Goal: Information Seeking & Learning: Learn about a topic

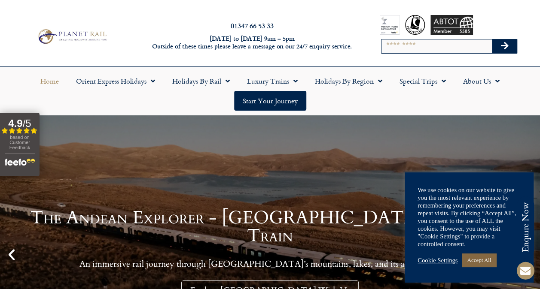
click at [472, 260] on link "Accept All" at bounding box center [478, 260] width 34 height 13
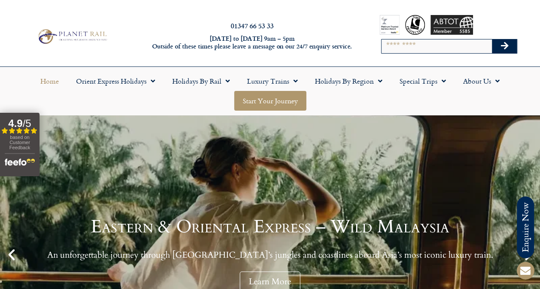
click at [261, 104] on link "Start your Journey" at bounding box center [270, 101] width 72 height 20
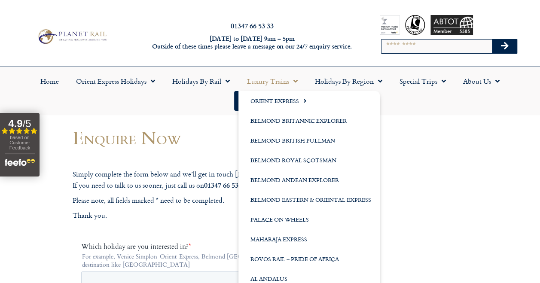
click at [276, 89] on link "Luxury Trains" at bounding box center [272, 81] width 68 height 20
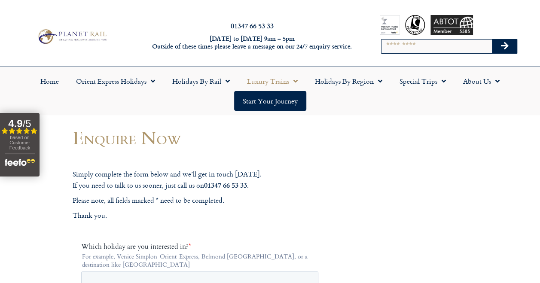
click at [276, 89] on link "Luxury Trains" at bounding box center [272, 81] width 68 height 20
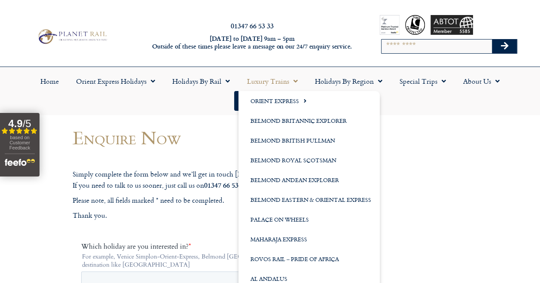
click at [276, 89] on link "Luxury Trains" at bounding box center [272, 81] width 68 height 20
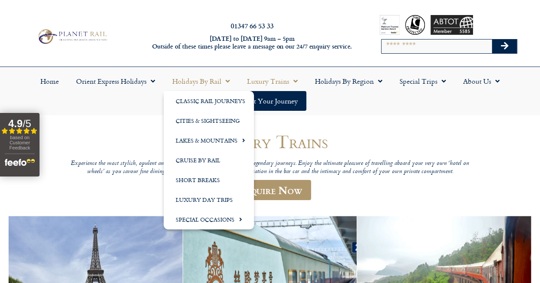
click at [190, 82] on link "Holidays by Rail" at bounding box center [201, 81] width 75 height 20
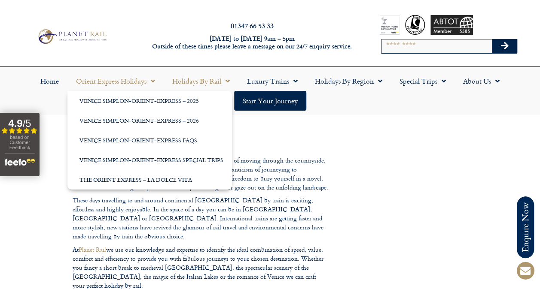
click at [121, 81] on link "Orient Express Holidays" at bounding box center [115, 81] width 96 height 20
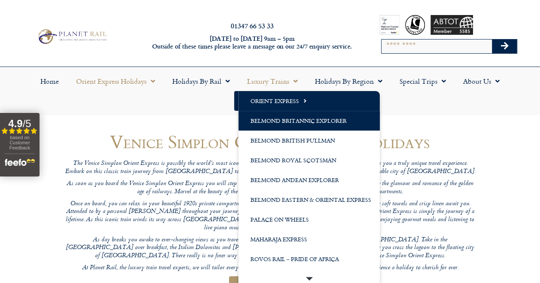
click at [264, 119] on link "Belmond Britannic Explorer" at bounding box center [308, 121] width 141 height 20
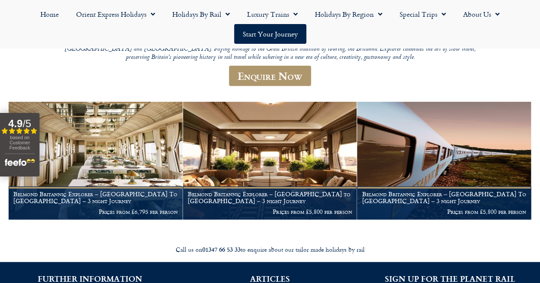
scroll to position [264, 0]
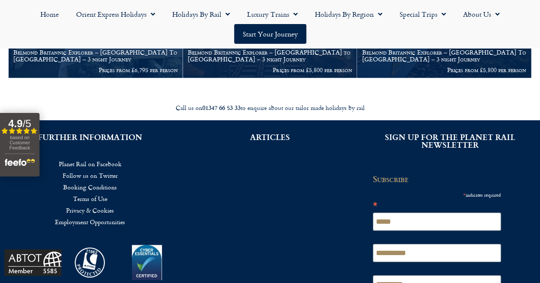
drag, startPoint x: 309, startPoint y: 70, endPoint x: 229, endPoint y: 209, distance: 160.6
click at [229, 209] on div "ARTICLES" at bounding box center [270, 228] width 180 height 216
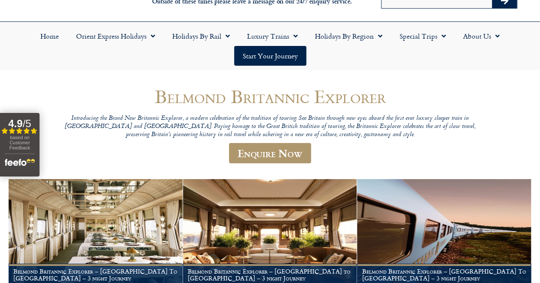
scroll to position [6, 0]
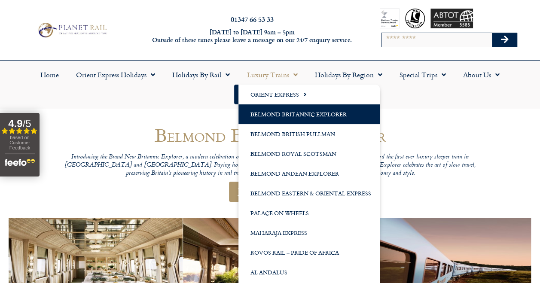
click at [288, 73] on link "Luxury Trains" at bounding box center [272, 75] width 68 height 20
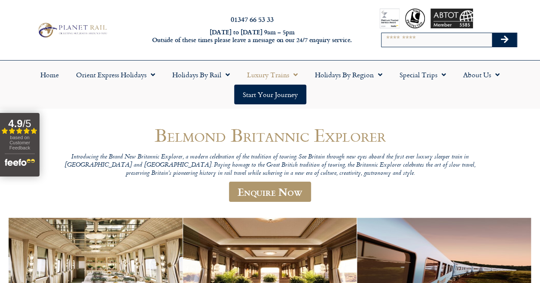
click at [288, 73] on link "Luxury Trains" at bounding box center [272, 75] width 68 height 20
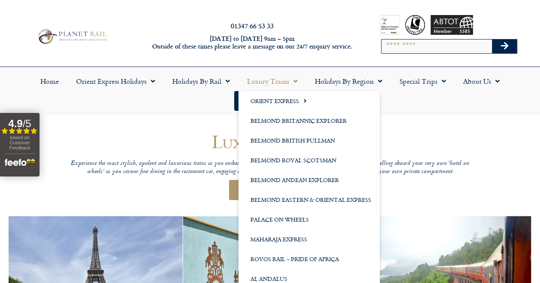
click at [277, 77] on link "Luxury Trains" at bounding box center [272, 81] width 68 height 20
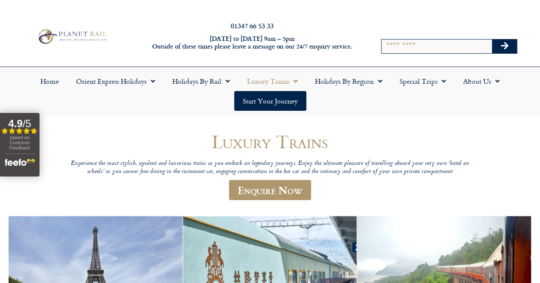
click at [282, 81] on link "Luxury Trains" at bounding box center [272, 81] width 68 height 20
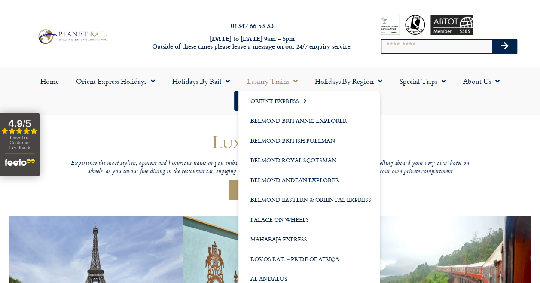
click at [282, 81] on link "Luxury Trains" at bounding box center [272, 81] width 68 height 20
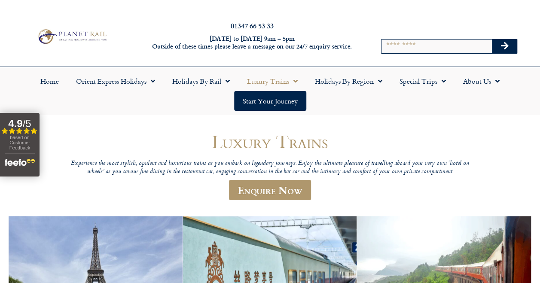
click at [282, 82] on link "Luxury Trains" at bounding box center [272, 81] width 68 height 20
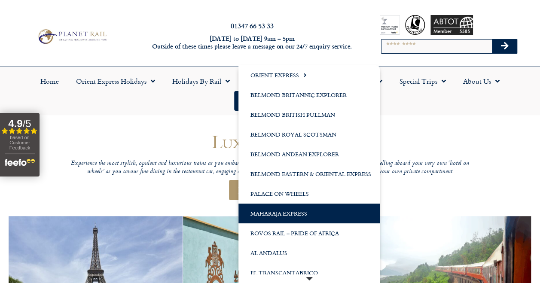
click at [275, 217] on link "Maharaja Express" at bounding box center [308, 213] width 141 height 20
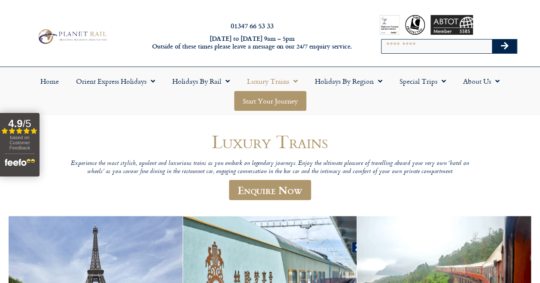
click at [277, 103] on link "Start your Journey" at bounding box center [270, 101] width 72 height 20
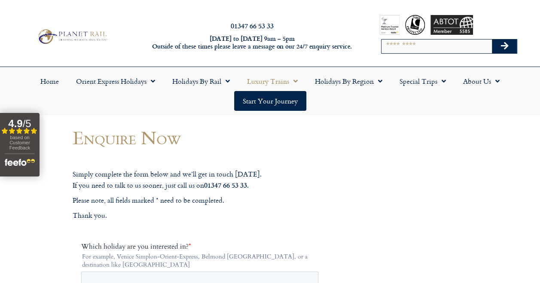
click at [281, 78] on link "Luxury Trains" at bounding box center [272, 81] width 68 height 20
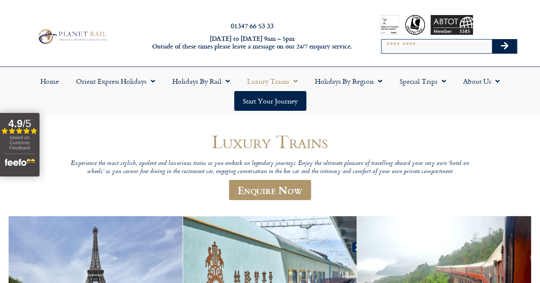
click at [276, 76] on link "Luxury Trains" at bounding box center [272, 81] width 68 height 20
click at [276, 77] on link "Luxury Trains" at bounding box center [272, 81] width 68 height 20
click at [339, 80] on link "Holidays by Region" at bounding box center [348, 81] width 85 height 20
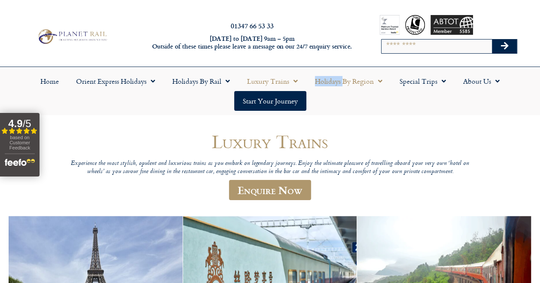
drag, startPoint x: 339, startPoint y: 80, endPoint x: 343, endPoint y: 84, distance: 5.8
click at [343, 84] on link "Holidays by Region" at bounding box center [348, 81] width 85 height 20
click at [380, 80] on span "Menu" at bounding box center [377, 80] width 9 height 15
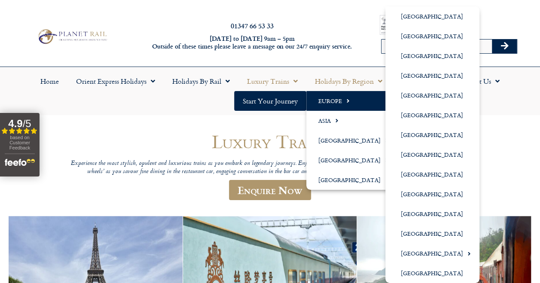
click at [359, 103] on link "Europe" at bounding box center [351, 101] width 91 height 20
click at [348, 100] on span "Menu" at bounding box center [346, 101] width 8 height 14
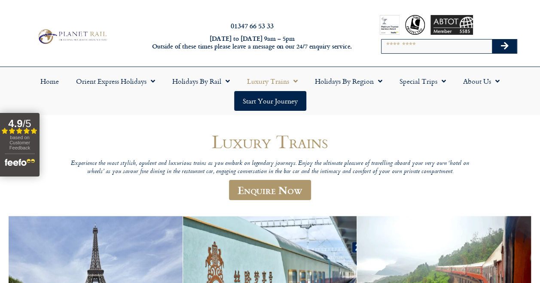
click at [348, 100] on ul "Home Orient Express Holidays Venice Simplon-Orient-Express – 2025 Venice Simplo…" at bounding box center [269, 90] width 531 height 39
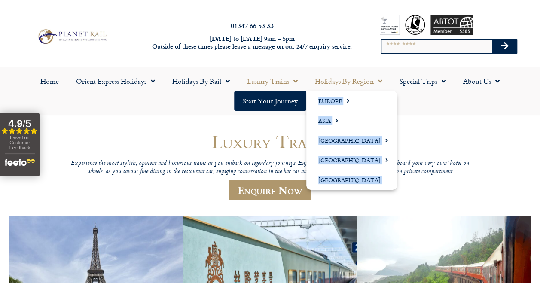
click at [380, 80] on span "Menu" at bounding box center [377, 80] width 9 height 15
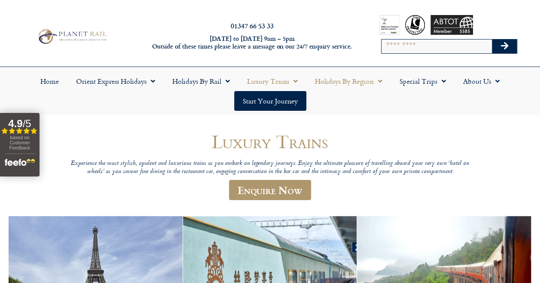
click at [380, 80] on span "Menu" at bounding box center [377, 80] width 9 height 15
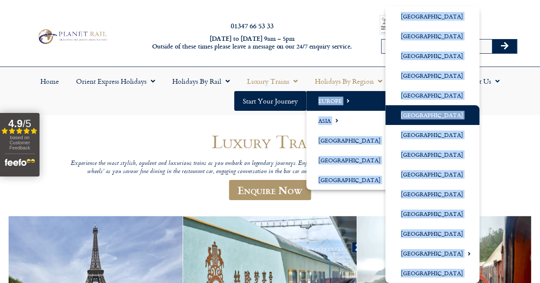
click at [431, 118] on link "[GEOGRAPHIC_DATA]" at bounding box center [432, 115] width 94 height 20
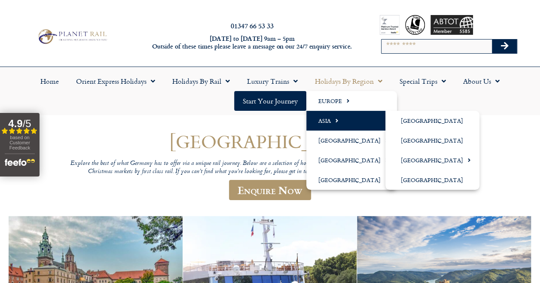
click at [334, 121] on span "Menu" at bounding box center [335, 120] width 8 height 14
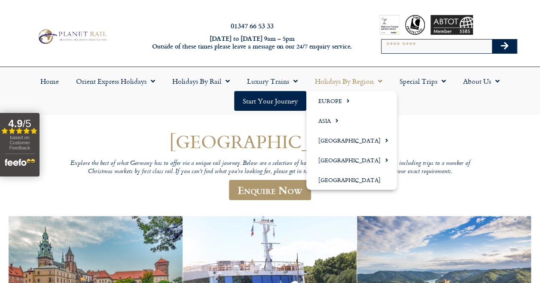
click at [378, 82] on span "Menu" at bounding box center [377, 80] width 9 height 15
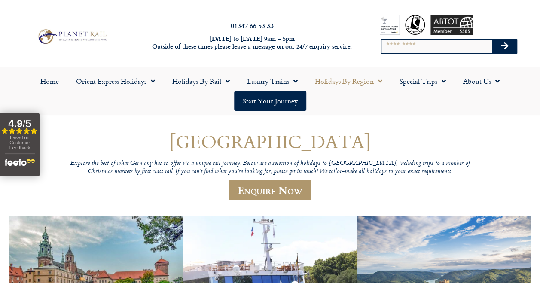
click at [378, 82] on span "Menu" at bounding box center [377, 80] width 9 height 15
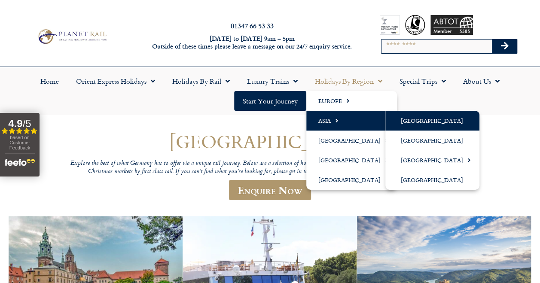
click at [409, 118] on link "[GEOGRAPHIC_DATA]" at bounding box center [432, 121] width 94 height 20
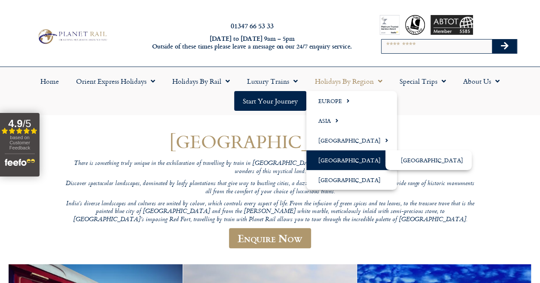
click at [336, 159] on link "[GEOGRAPHIC_DATA]" at bounding box center [351, 160] width 91 height 20
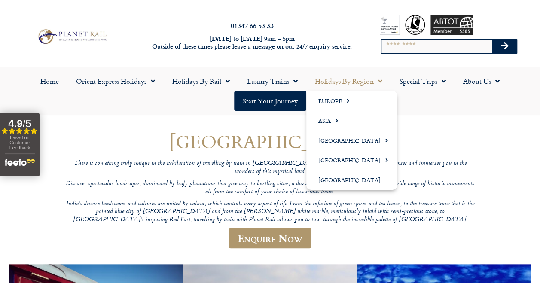
click at [373, 82] on link "Holidays by Region" at bounding box center [348, 81] width 85 height 20
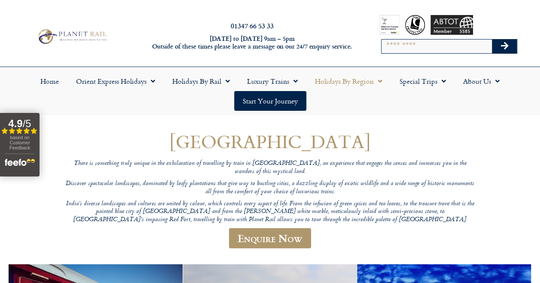
click at [379, 81] on span "Menu" at bounding box center [377, 80] width 9 height 15
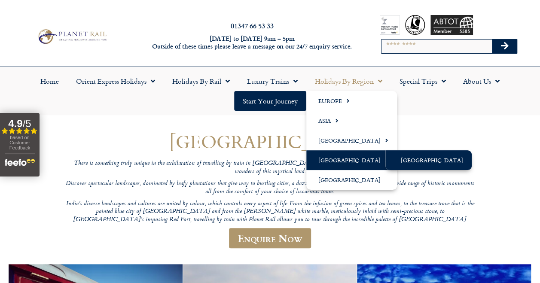
click at [417, 159] on link "[GEOGRAPHIC_DATA]" at bounding box center [428, 160] width 86 height 20
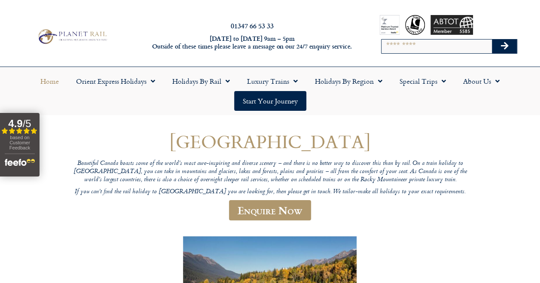
click at [46, 79] on link "Home" at bounding box center [50, 81] width 36 height 20
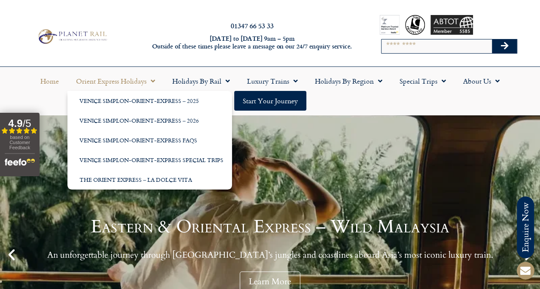
click at [114, 80] on link "Orient Express Holidays" at bounding box center [115, 81] width 96 height 20
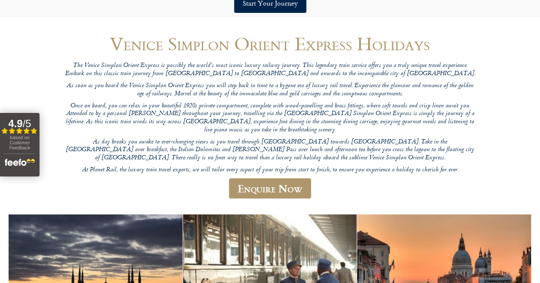
scroll to position [19, 0]
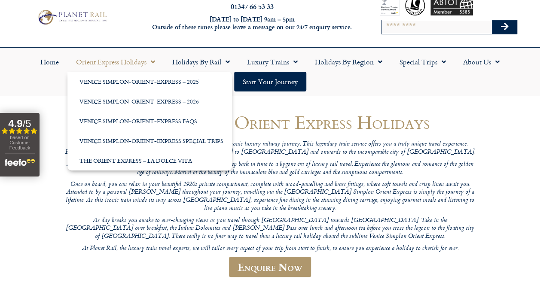
click at [125, 62] on link "Orient Express Holidays" at bounding box center [115, 62] width 96 height 20
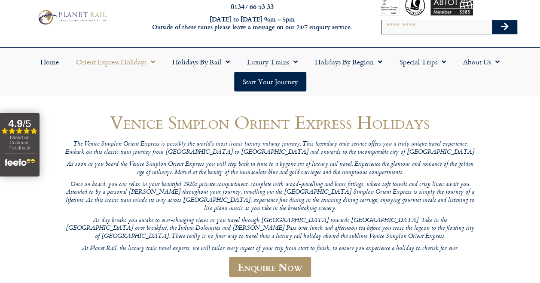
click at [125, 62] on link "Orient Express Holidays" at bounding box center [115, 62] width 96 height 20
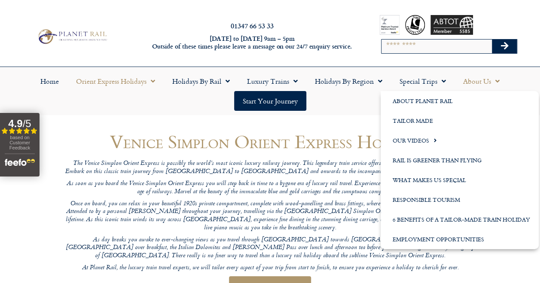
click at [477, 79] on link "About Us" at bounding box center [481, 81] width 54 height 20
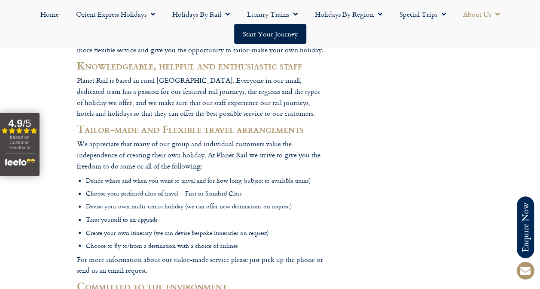
scroll to position [687, 0]
